Goal: Navigation & Orientation: Go to known website

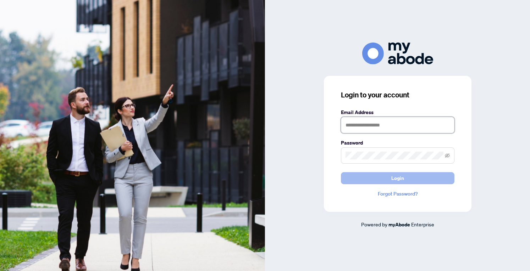
type input "**********"
click at [369, 179] on button "Login" at bounding box center [398, 178] width 114 height 12
